Goal: Information Seeking & Learning: Learn about a topic

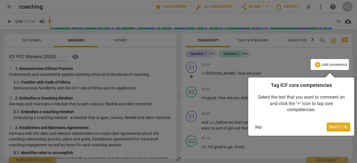
click at [333, 126] on span "Next ( 1 / 4 )" at bounding box center [338, 126] width 19 height 5
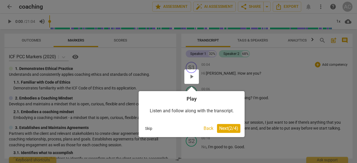
click at [229, 126] on span "Next ( 2 / 4 )" at bounding box center [228, 128] width 19 height 5
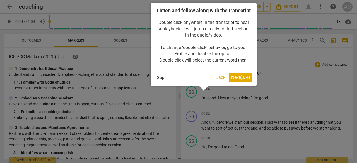
click at [239, 80] on span "Next ( 3 / 4 )" at bounding box center [240, 77] width 19 height 5
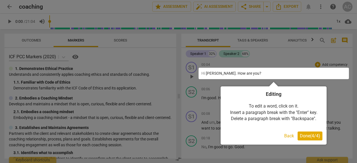
click at [314, 139] on button "Done ( 4 / 4 )" at bounding box center [310, 136] width 25 height 9
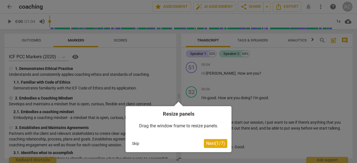
click at [208, 144] on span "Next ( 1 / 7 )" at bounding box center [215, 143] width 19 height 5
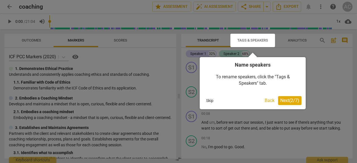
click at [212, 101] on button "Skip" at bounding box center [210, 101] width 12 height 8
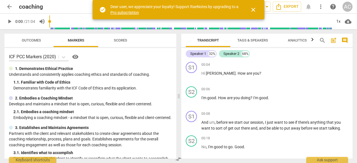
click at [256, 9] on span "close" at bounding box center [253, 9] width 7 height 7
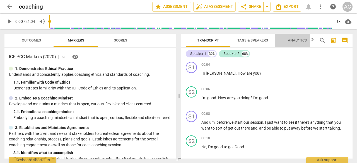
click at [292, 39] on span "Analytics" at bounding box center [297, 40] width 19 height 4
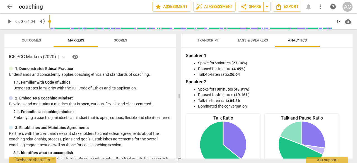
click at [350, 59] on div "Speaker 1 Spoke for 6 minutes ( 27.34% ) Paused for 1 minute ( 4.69% ) Talk-to-…" at bounding box center [266, 103] width 171 height 111
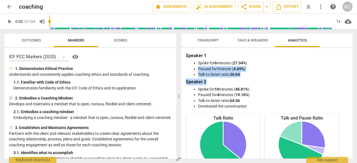
drag, startPoint x: 350, startPoint y: 59, endPoint x: 354, endPoint y: 78, distance: 19.6
click at [354, 78] on div "Transcript Tags & Speakers Analytics Speaker 1 32% Speaker 2 68% S1 play_arrow …" at bounding box center [268, 96] width 178 height 134
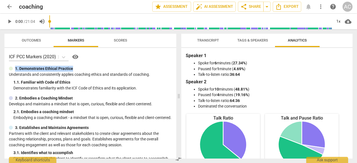
drag, startPoint x: 174, startPoint y: 55, endPoint x: 174, endPoint y: 71, distance: 15.6
click at [174, 71] on div "ICF PCC Markers (2020) visibility 1. Demonstrates Ethical Practice Understands …" at bounding box center [90, 103] width 172 height 111
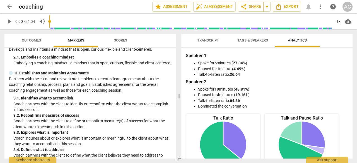
scroll to position [65, 0]
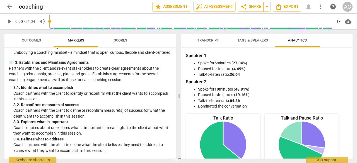
click at [117, 38] on span "Scores" at bounding box center [120, 40] width 13 height 4
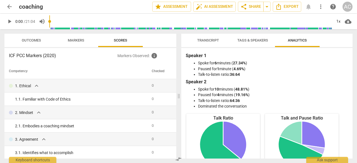
drag, startPoint x: 177, startPoint y: 72, endPoint x: 175, endPoint y: 89, distance: 16.8
click at [175, 89] on div "Outcomes Markers Scores ICF PCC Markers (2020) Markers Observed : info Competen…" at bounding box center [89, 96] width 179 height 134
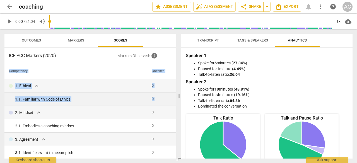
drag, startPoint x: 176, startPoint y: 70, endPoint x: 172, endPoint y: 93, distance: 23.0
click at [172, 93] on div "Outcomes Markers Scores ICF PCC Markers (2020) Markers Observed : info Competen…" at bounding box center [89, 96] width 179 height 134
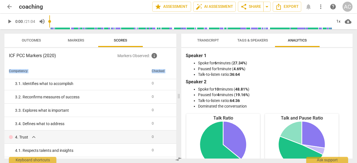
scroll to position [57, 0]
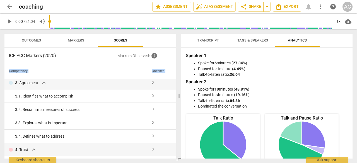
click at [71, 38] on span "Markers" at bounding box center [76, 40] width 16 height 4
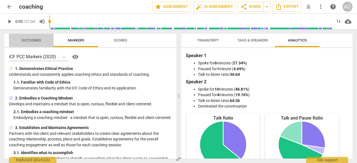
click at [34, 39] on span "Outcomes" at bounding box center [31, 40] width 19 height 4
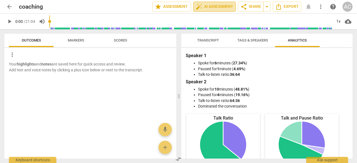
click at [219, 5] on span "auto_fix_high AI Assessment" at bounding box center [214, 6] width 37 height 7
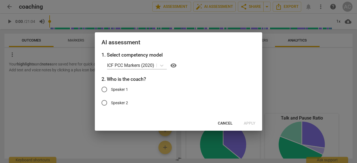
click at [231, 124] on span "Cancel" at bounding box center [225, 124] width 15 height 6
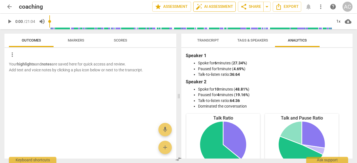
click at [212, 7] on span "auto_fix_high AI Assessment" at bounding box center [214, 6] width 37 height 7
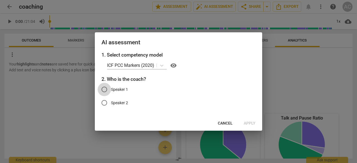
click at [104, 90] on input "Speaker 1" at bounding box center [104, 89] width 13 height 13
radio input "true"
click at [250, 124] on span "Apply" at bounding box center [250, 124] width 12 height 6
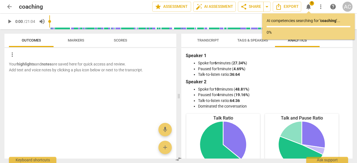
click at [81, 50] on div "more_vert" at bounding box center [92, 54] width 167 height 9
